Goal: Check status: Check status

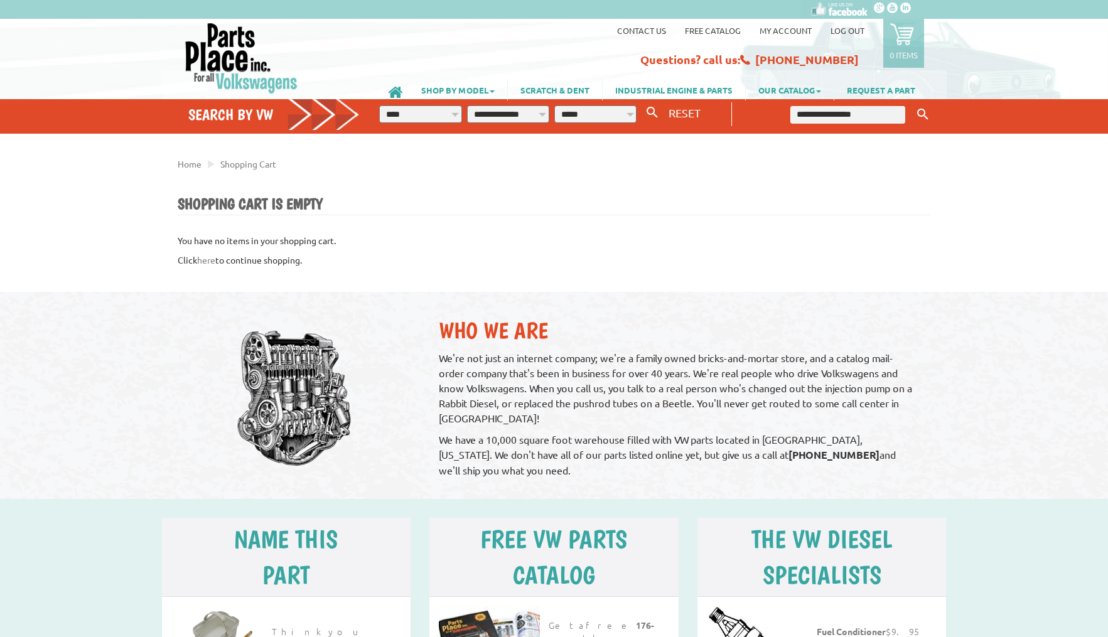
click at [782, 30] on link "My Account" at bounding box center [785, 30] width 52 height 11
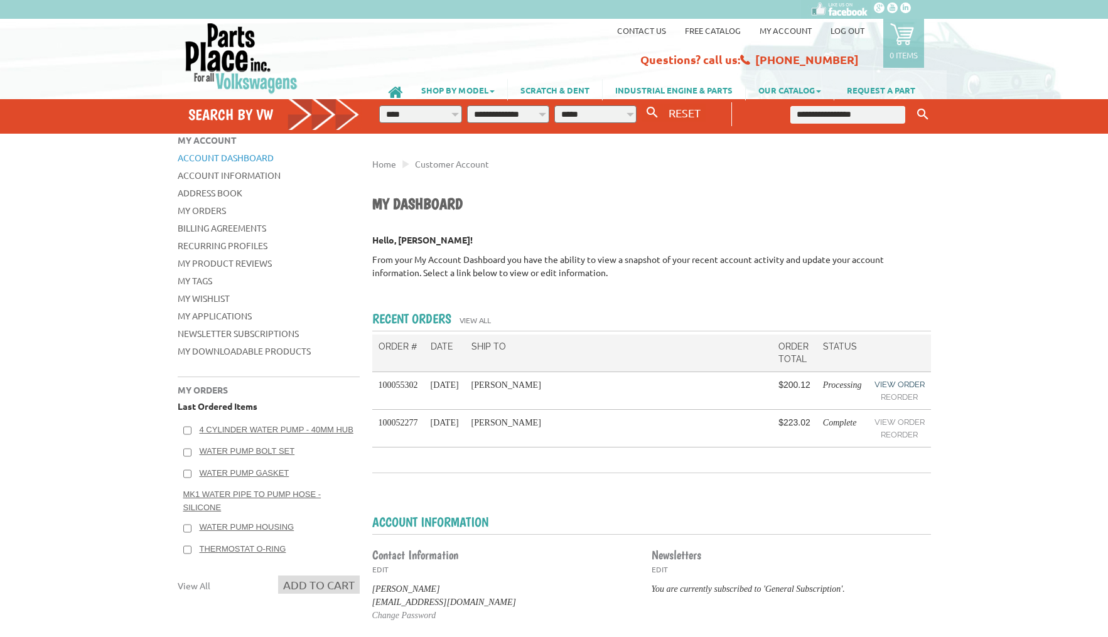
click at [909, 385] on link "View Order" at bounding box center [899, 384] width 50 height 13
